Goal: Entertainment & Leisure: Consume media (video, audio)

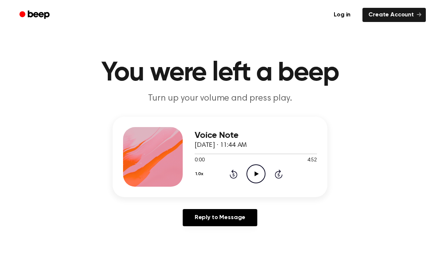
click at [257, 175] on icon at bounding box center [256, 174] width 4 height 5
click at [276, 173] on icon at bounding box center [279, 174] width 8 height 9
click at [276, 177] on icon at bounding box center [279, 174] width 8 height 9
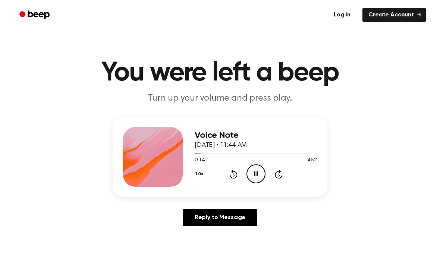
click at [277, 176] on icon "Skip 5 seconds" at bounding box center [279, 174] width 8 height 10
click at [279, 176] on icon "Skip 5 seconds" at bounding box center [279, 174] width 8 height 10
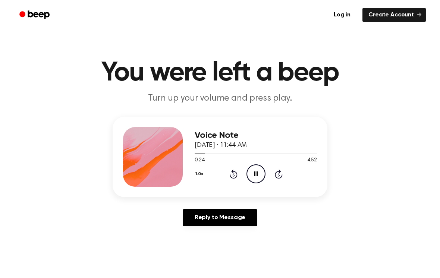
click at [279, 176] on icon "Skip 5 seconds" at bounding box center [279, 174] width 8 height 10
click at [259, 175] on icon "Pause Audio" at bounding box center [256, 174] width 19 height 19
click at [260, 169] on icon "Play Audio" at bounding box center [256, 174] width 19 height 19
click at [262, 176] on icon "Pause Audio" at bounding box center [256, 174] width 19 height 19
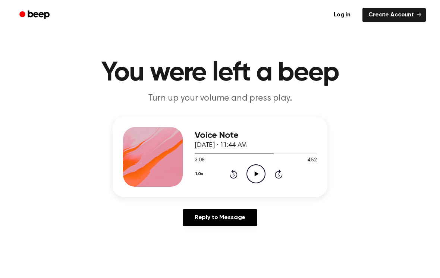
click at [259, 179] on icon "Play Audio" at bounding box center [256, 174] width 19 height 19
click at [260, 179] on icon "Pause Audio" at bounding box center [256, 174] width 19 height 19
click at [257, 179] on icon "Play Audio" at bounding box center [256, 174] width 19 height 19
click at [259, 172] on icon "Pause Audio" at bounding box center [256, 174] width 19 height 19
click at [260, 176] on icon "Play Audio" at bounding box center [256, 174] width 19 height 19
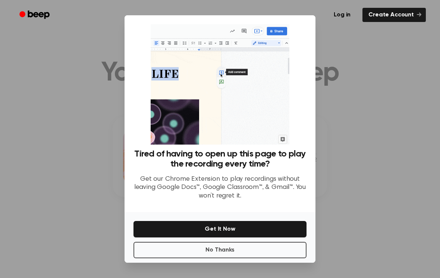
click at [277, 259] on button "No Thanks" at bounding box center [220, 250] width 173 height 16
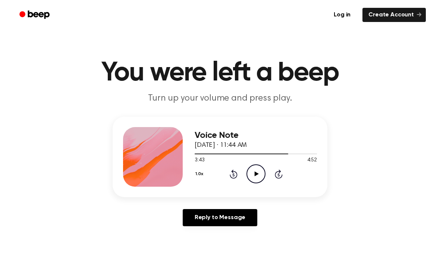
click at [252, 174] on icon "Play Audio" at bounding box center [256, 174] width 19 height 19
click at [259, 174] on icon "Pause Audio" at bounding box center [256, 174] width 19 height 19
click at [263, 177] on icon "Play Audio" at bounding box center [256, 174] width 19 height 19
click at [258, 175] on icon "Pause Audio" at bounding box center [256, 174] width 19 height 19
click at [259, 179] on icon "Play Audio" at bounding box center [256, 174] width 19 height 19
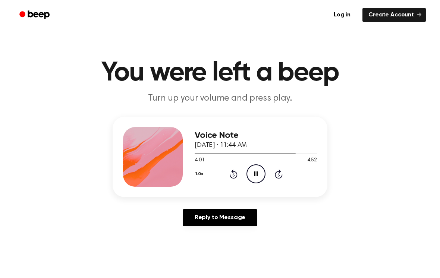
click at [281, 172] on icon "Skip 5 seconds" at bounding box center [279, 174] width 8 height 10
click at [276, 177] on icon at bounding box center [279, 174] width 8 height 9
click at [279, 178] on icon "Skip 5 seconds" at bounding box center [279, 174] width 8 height 10
click at [281, 175] on icon "Skip 5 seconds" at bounding box center [279, 174] width 8 height 10
click at [248, 184] on div "Voice Note [DATE] · 11:44 AM 4:28 4:52 Your browser does not support the [objec…" at bounding box center [256, 157] width 122 height 60
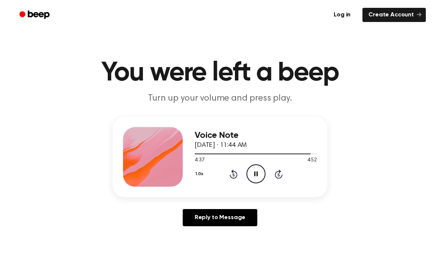
click at [259, 175] on icon "Pause Audio" at bounding box center [256, 174] width 19 height 19
click at [253, 179] on icon "Play Audio" at bounding box center [256, 174] width 19 height 19
click at [282, 173] on icon "Skip 5 seconds" at bounding box center [279, 174] width 8 height 10
click at [282, 177] on icon at bounding box center [279, 174] width 8 height 9
click at [277, 178] on icon at bounding box center [279, 174] width 8 height 9
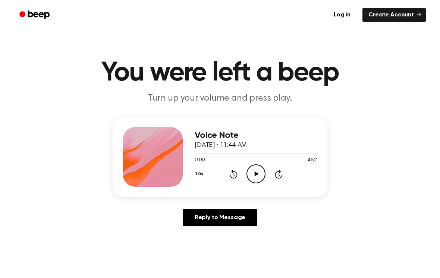
click at [282, 178] on icon "Skip 5 seconds" at bounding box center [279, 174] width 8 height 10
